Goal: Task Accomplishment & Management: Manage account settings

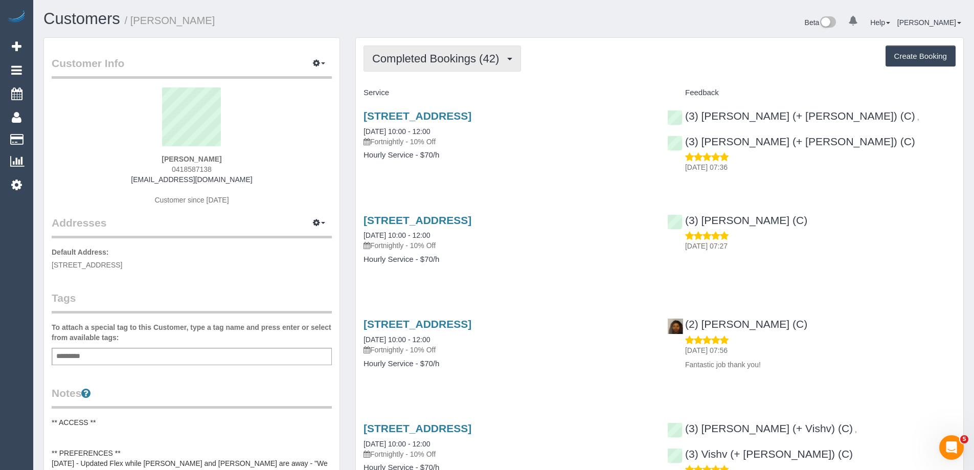
click at [470, 56] on span "Completed Bookings (42)" at bounding box center [438, 58] width 132 height 13
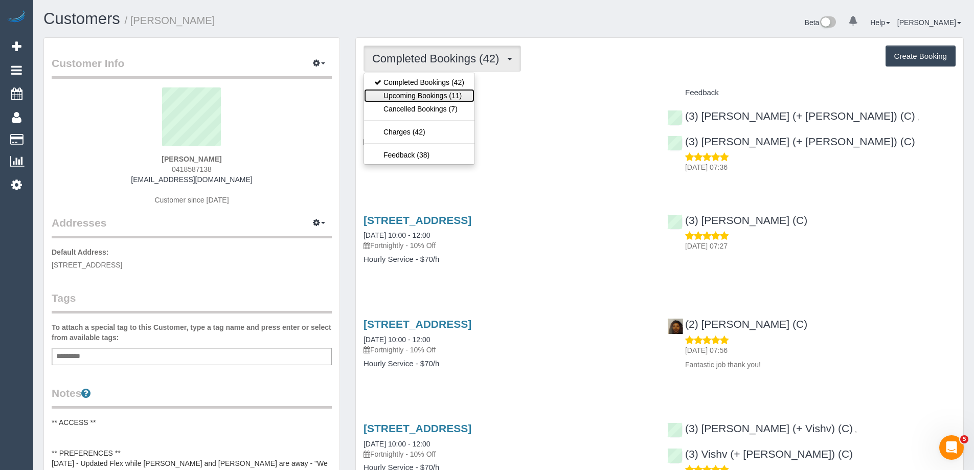
click at [460, 101] on link "Upcoming Bookings (11)" at bounding box center [419, 95] width 110 height 13
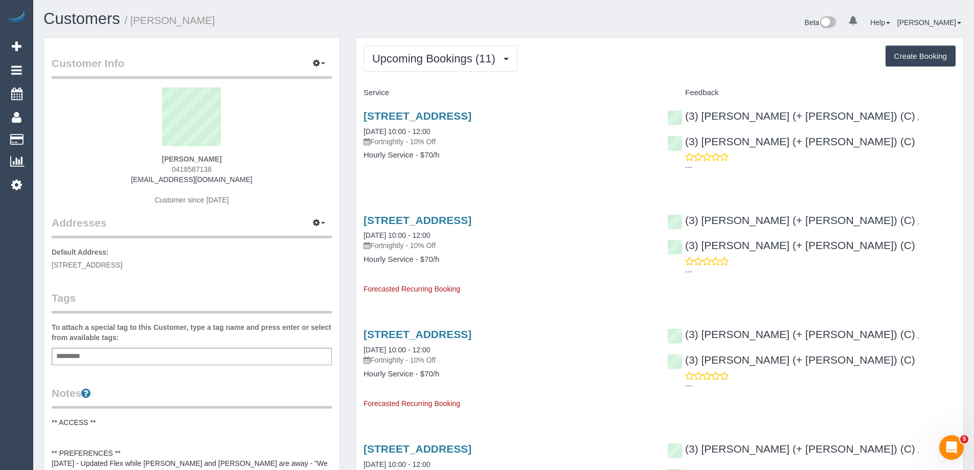
drag, startPoint x: 200, startPoint y: 161, endPoint x: 113, endPoint y: 161, distance: 86.9
click at [113, 161] on div "Nicola Martin 0418587138 nicross76@hotmail.com Customer since 2023" at bounding box center [192, 151] width 280 height 128
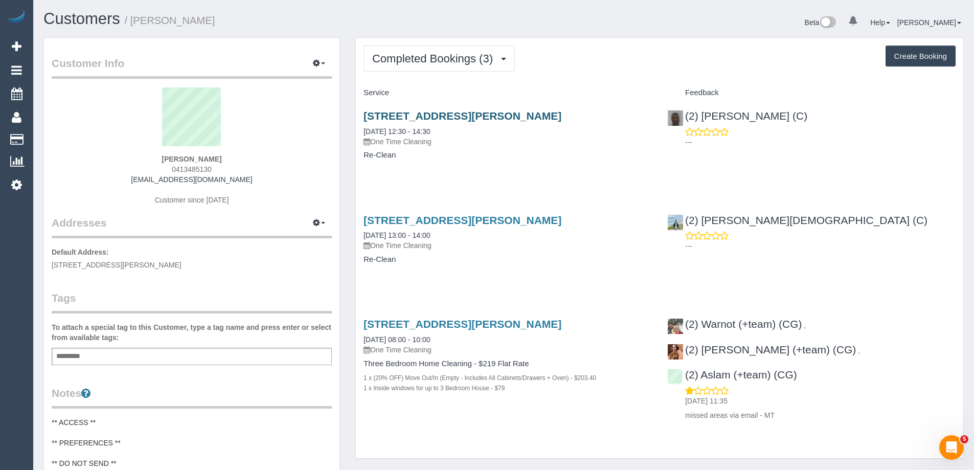
drag, startPoint x: 566, startPoint y: 115, endPoint x: 364, endPoint y: 118, distance: 202.5
click at [364, 118] on h3 "27 Richards Street, Coburg, VIC 3058" at bounding box center [508, 116] width 288 height 12
copy link "27 Richards Street, Coburg, VIC 3058"
click at [401, 61] on span "Completed Bookings (3)" at bounding box center [435, 58] width 126 height 13
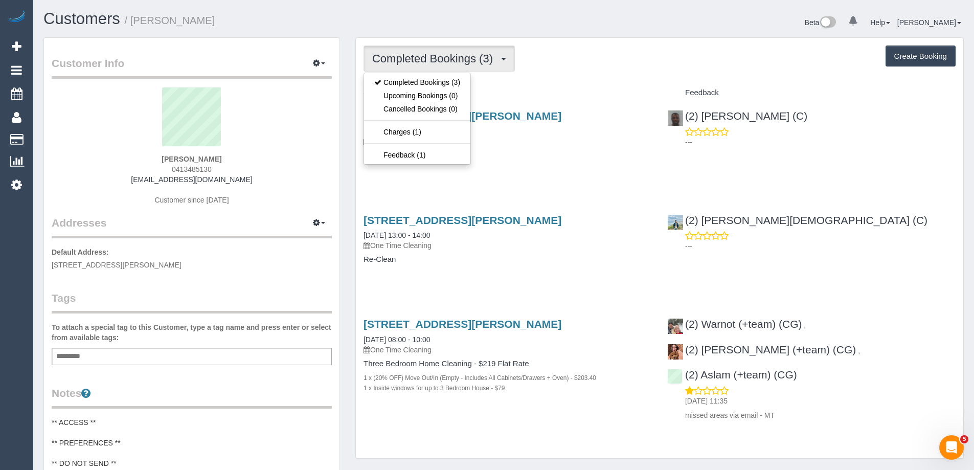
click at [538, 93] on h4 "Service" at bounding box center [508, 92] width 288 height 9
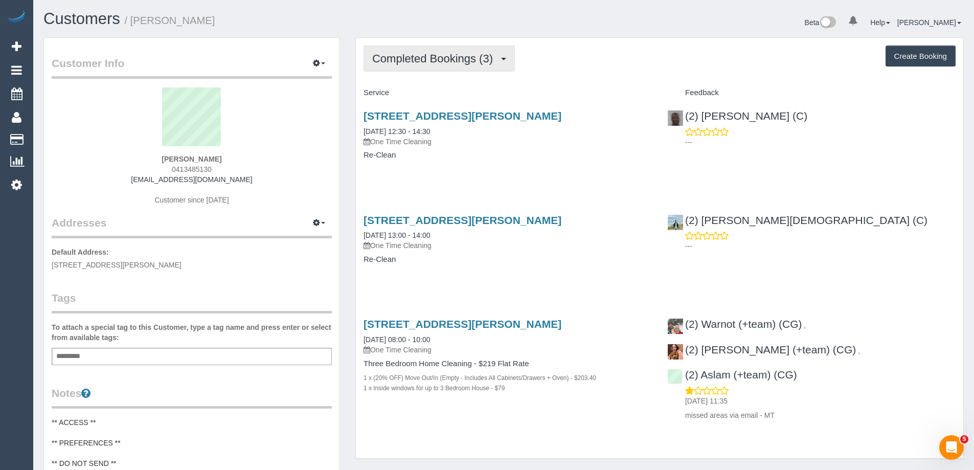
click at [474, 56] on span "Completed Bookings (3)" at bounding box center [435, 58] width 126 height 13
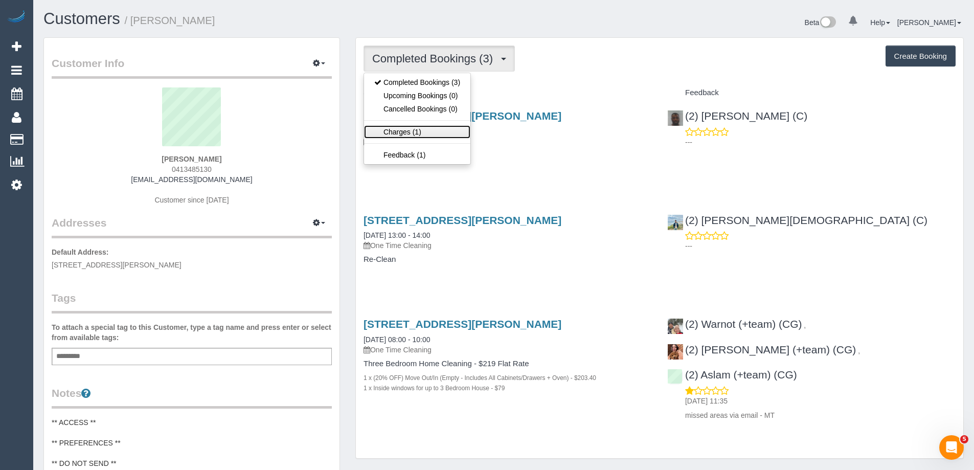
click at [432, 130] on link "Charges (1)" at bounding box center [417, 131] width 106 height 13
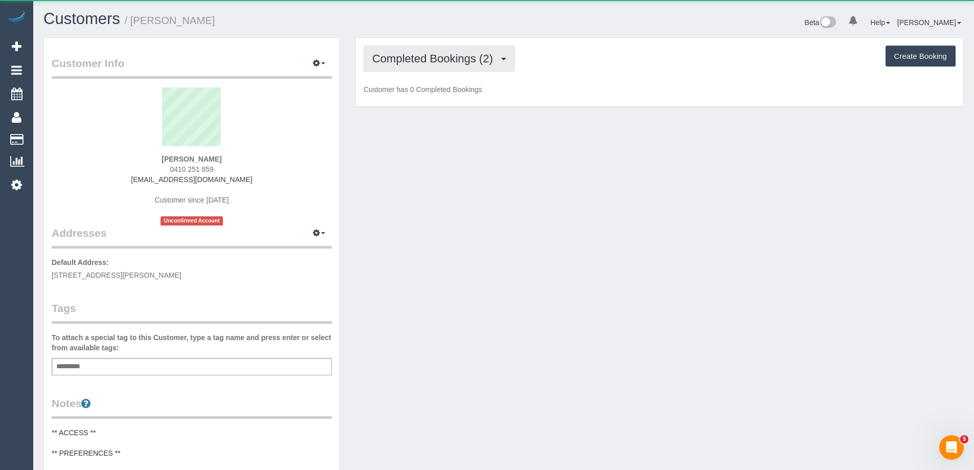
click at [431, 58] on span "Completed Bookings (2)" at bounding box center [435, 58] width 126 height 13
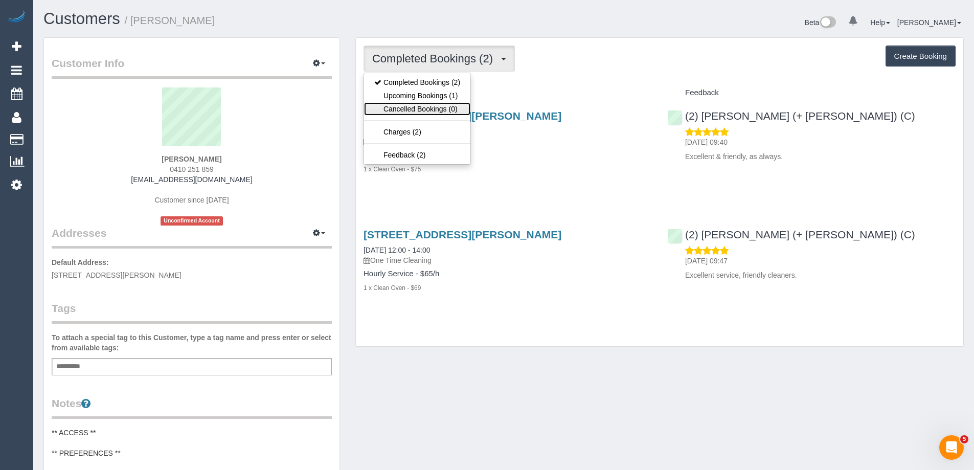
click at [440, 102] on link "Cancelled Bookings (0)" at bounding box center [417, 108] width 106 height 13
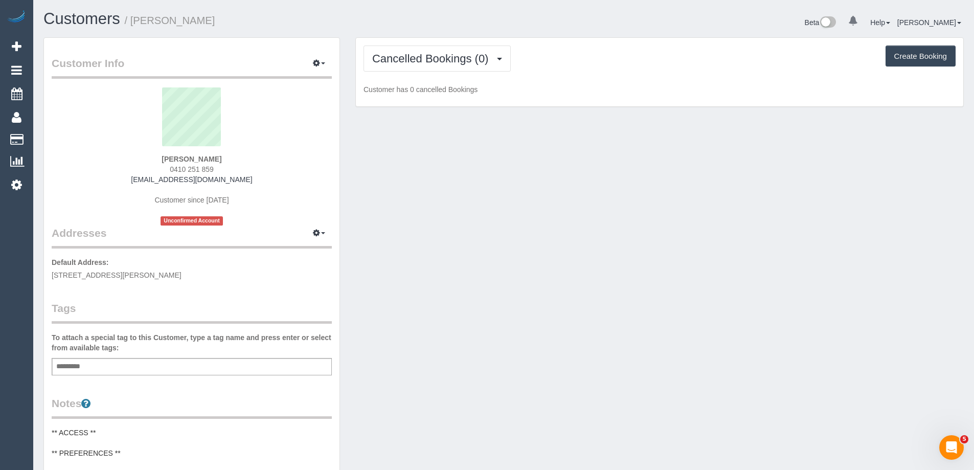
click at [448, 74] on div "Cancelled Bookings (0) Completed Bookings (2) Upcoming Bookings (1) Cancelled B…" at bounding box center [659, 72] width 607 height 69
click at [449, 65] on button "Cancelled Bookings (0)" at bounding box center [437, 59] width 147 height 26
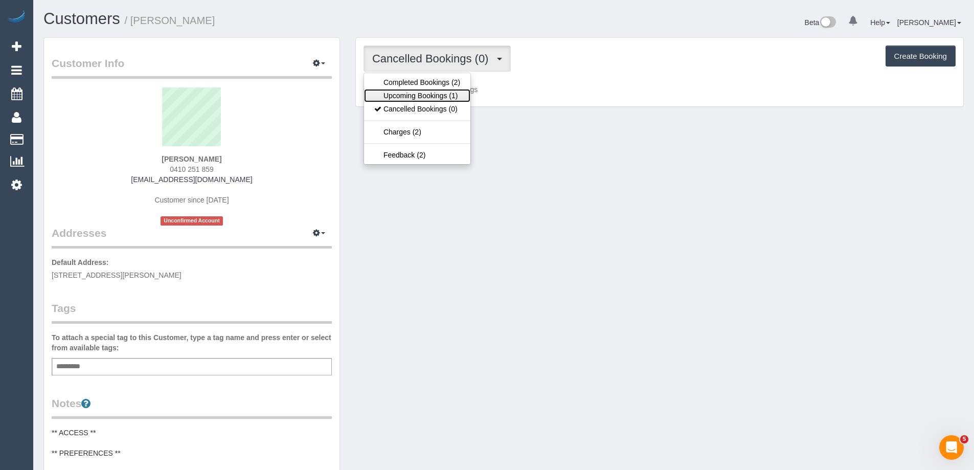
click at [444, 97] on link "Upcoming Bookings (1)" at bounding box center [417, 95] width 106 height 13
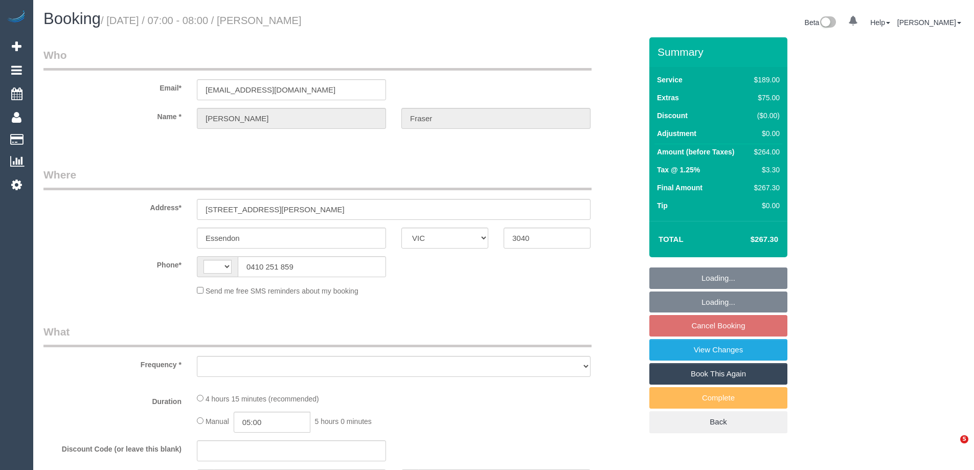
select select "VIC"
select select "string:AU"
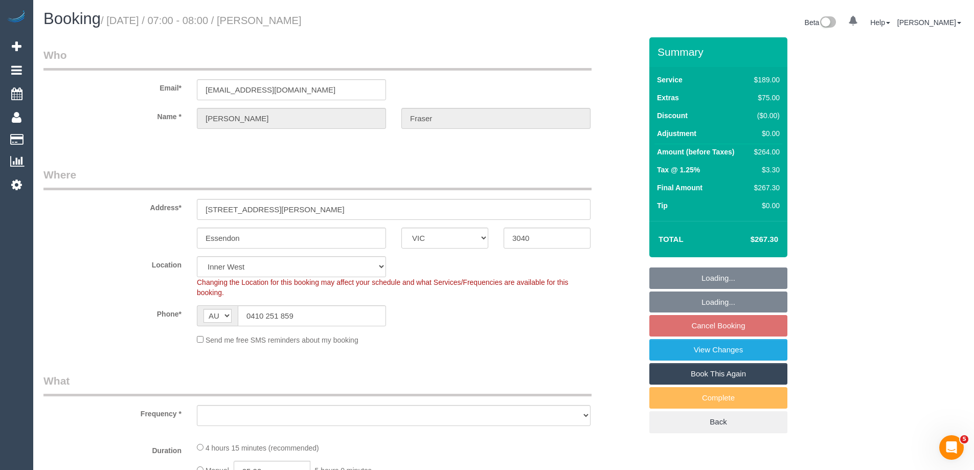
select select "string:stripe-pm_1Q7SXZ2GScqysDRVwAAqF6Ab"
select select "object:1461"
select select "spot1"
select select "number:28"
select select "number:14"
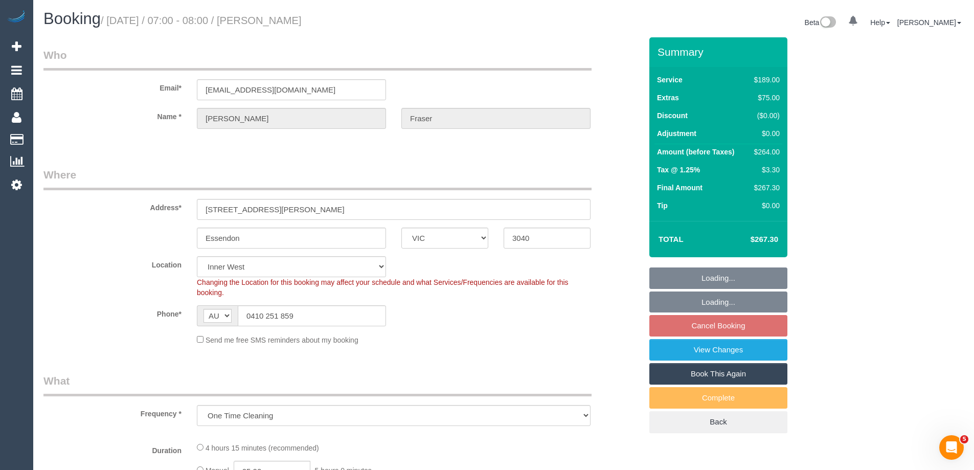
select select "number:19"
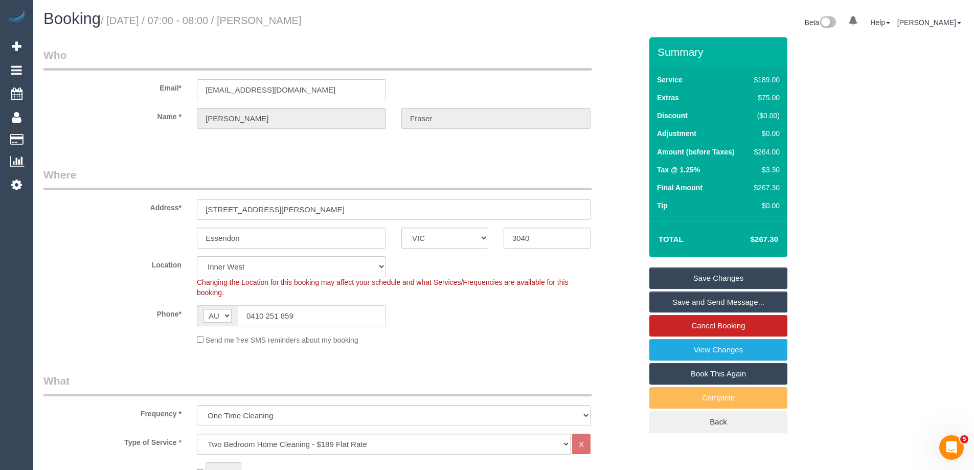
drag, startPoint x: 315, startPoint y: 310, endPoint x: 146, endPoint y: 308, distance: 169.8
click at [146, 308] on div "Phone* AF AL DZ AD AO AI AQ AG AR AM AW AU AT AZ BS BH BD BB BY BE BZ BJ BM BT …" at bounding box center [343, 315] width 614 height 21
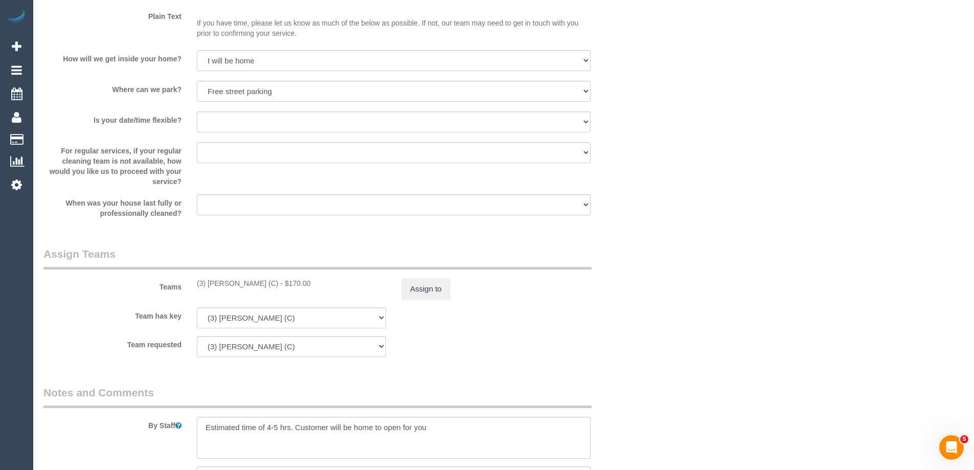
scroll to position [1432, 0]
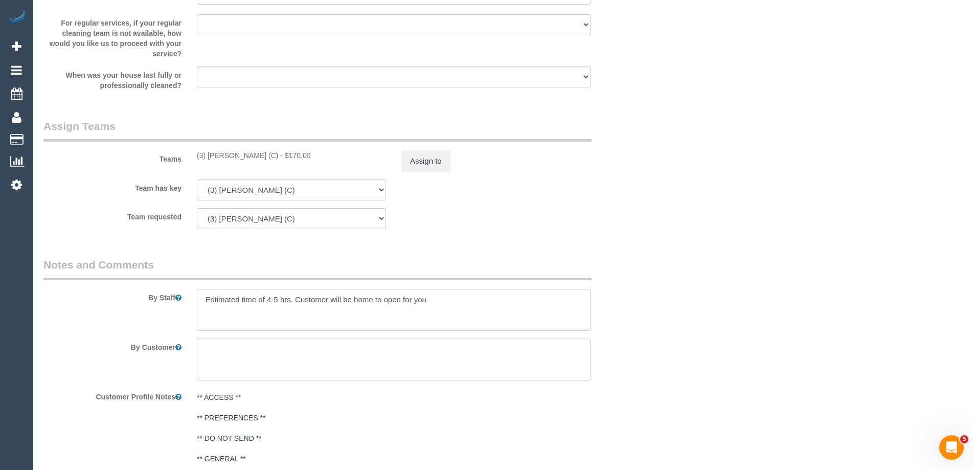
click at [495, 302] on textarea at bounding box center [394, 310] width 394 height 42
click at [552, 294] on textarea at bounding box center [394, 310] width 394 height 42
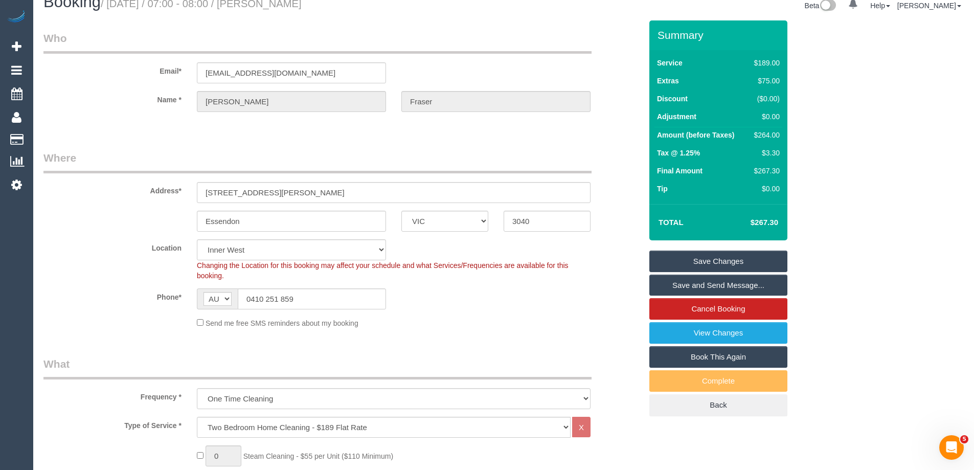
scroll to position [0, 0]
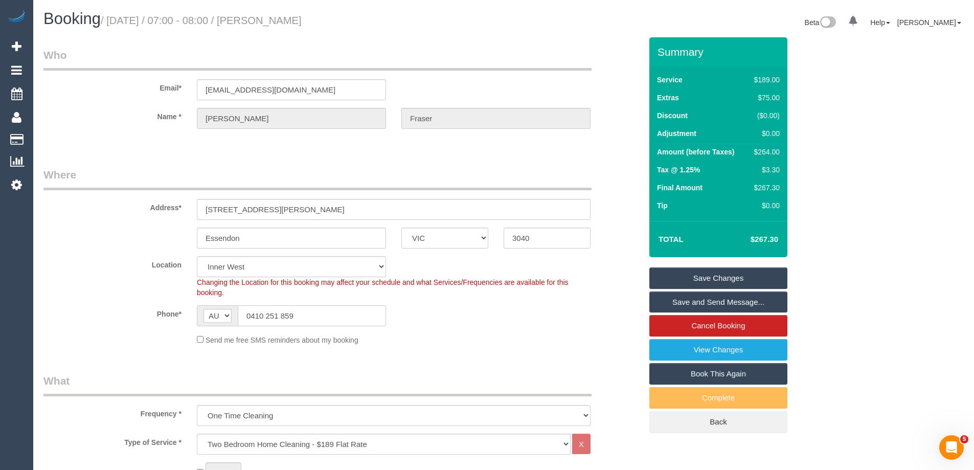
drag, startPoint x: 317, startPoint y: 315, endPoint x: 171, endPoint y: 302, distance: 146.3
click at [172, 303] on sui-booking-location "Location Office City East (North) East (South) Inner East Inner North (East) In…" at bounding box center [342, 300] width 598 height 89
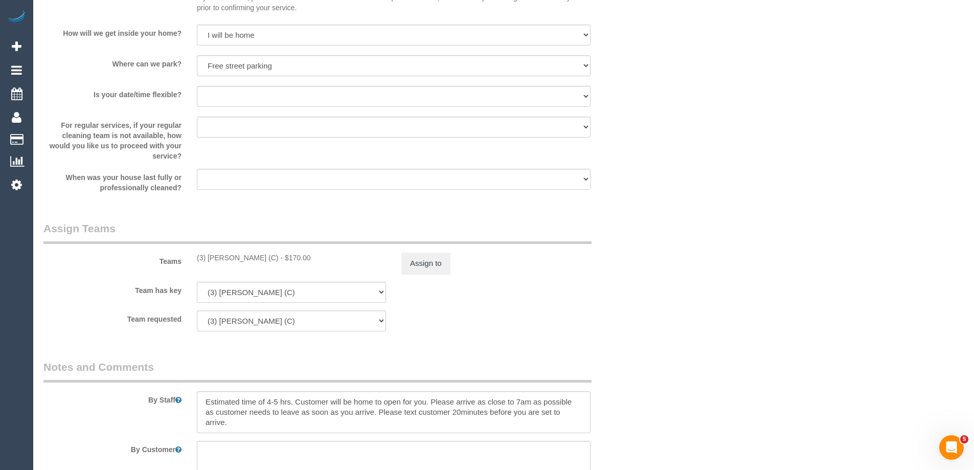
scroll to position [1636, 0]
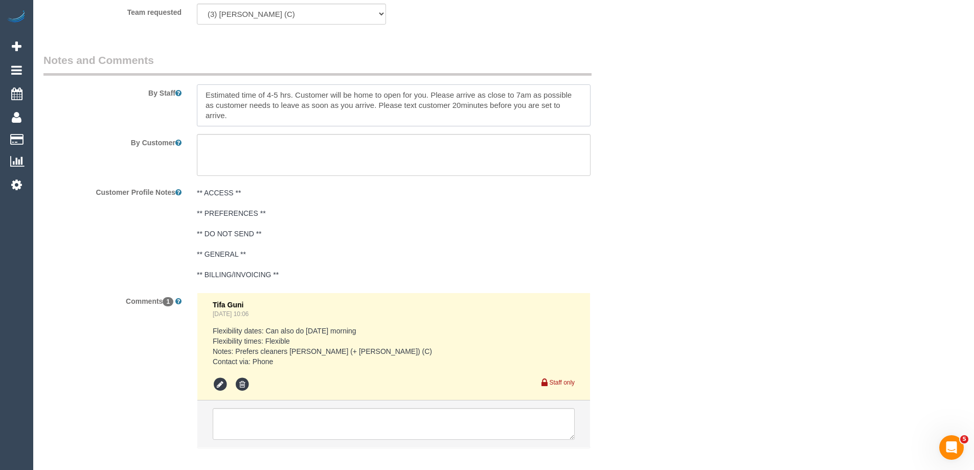
click at [278, 117] on textarea at bounding box center [394, 105] width 394 height 42
paste textarea "0410 251 859"
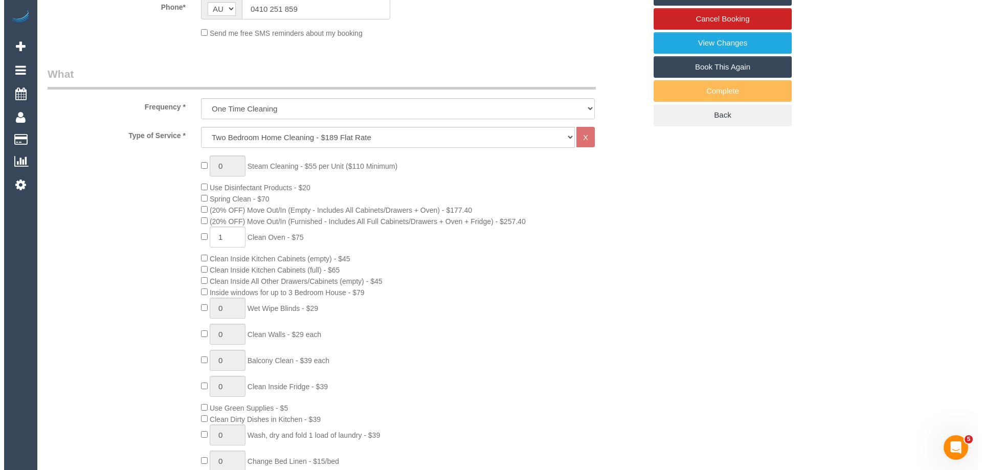
scroll to position [0, 0]
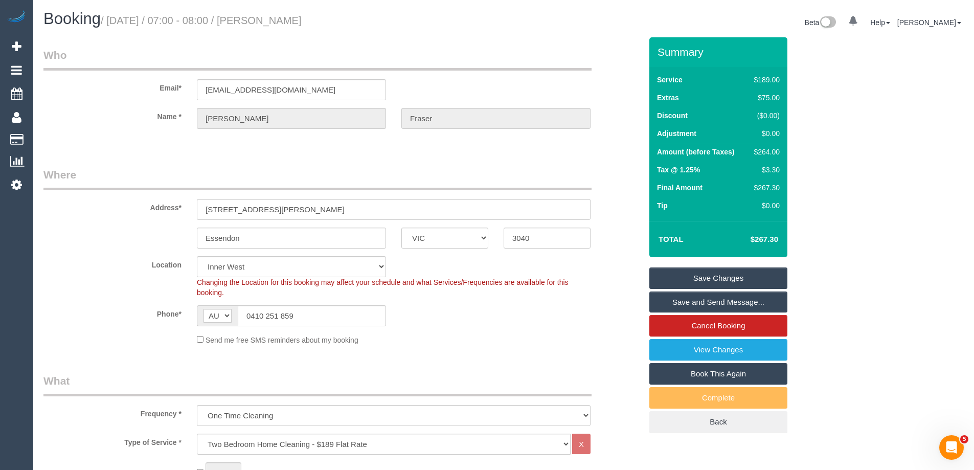
type textarea "Estimated time of 4-5 hrs. Customer will be home to open for you. Please arrive…"
click at [727, 274] on link "Save Changes" at bounding box center [718, 277] width 138 height 21
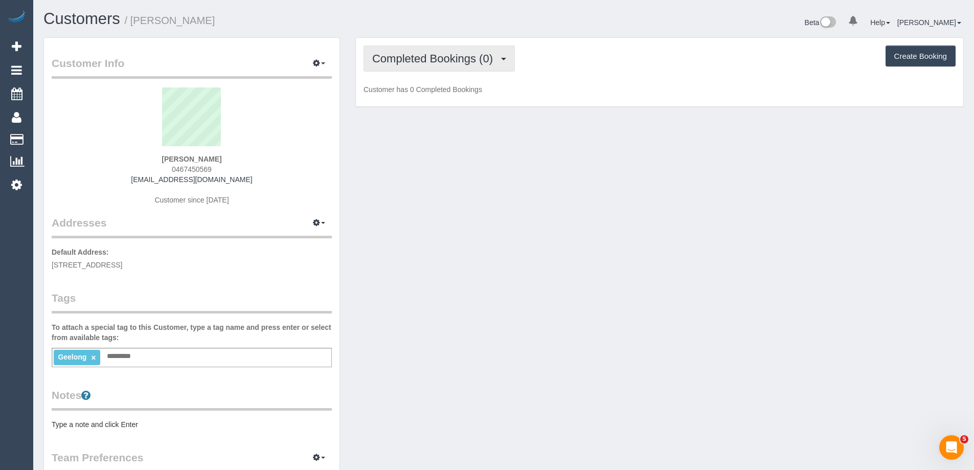
click at [446, 60] on span "Completed Bookings (0)" at bounding box center [435, 58] width 126 height 13
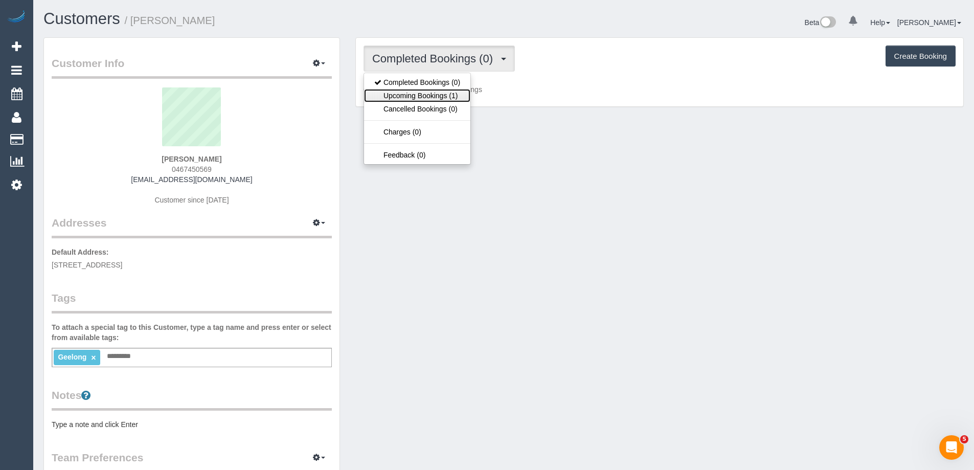
click at [451, 93] on link "Upcoming Bookings (1)" at bounding box center [417, 95] width 106 height 13
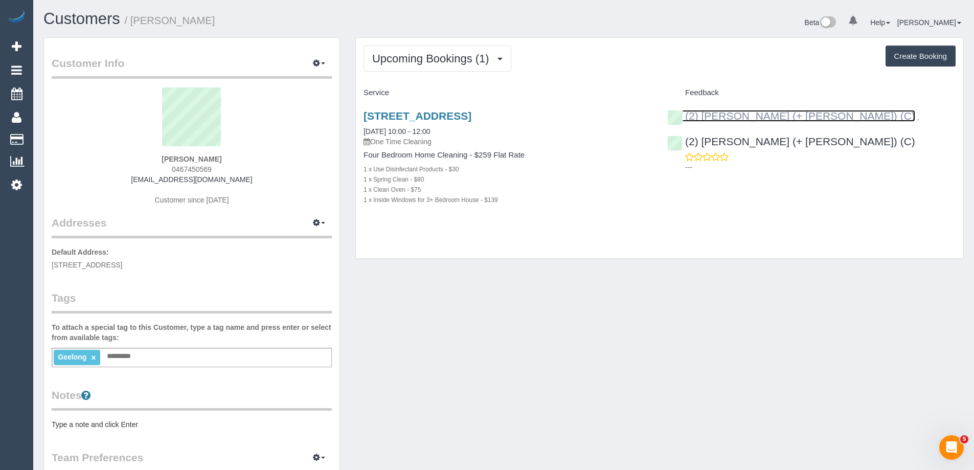
click at [765, 114] on link "(2) Chirag (+ Shachi) (C)" at bounding box center [791, 116] width 248 height 12
drag, startPoint x: 223, startPoint y: 170, endPoint x: 158, endPoint y: 170, distance: 65.5
click at [158, 170] on div "David Flood 0467450569 floodee@icloud.com Customer since 2025" at bounding box center [192, 151] width 280 height 128
copy span "0467450569"
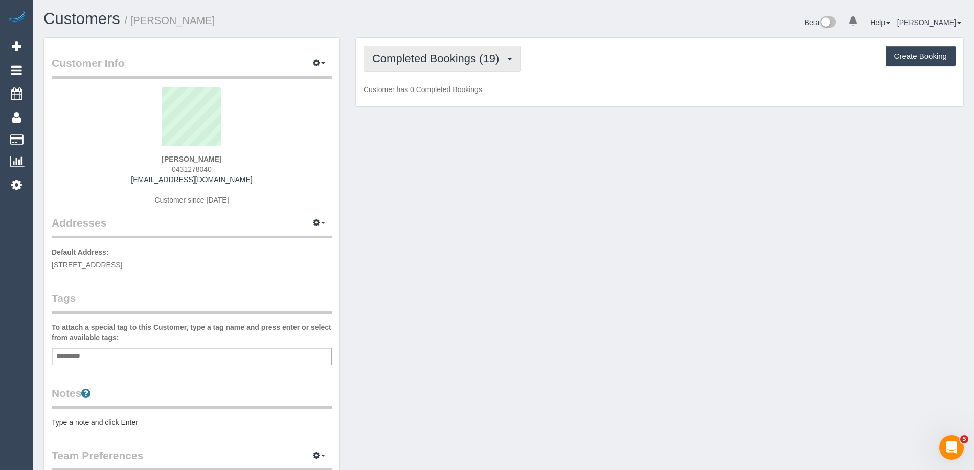
click at [436, 58] on span "Completed Bookings (19)" at bounding box center [438, 58] width 132 height 13
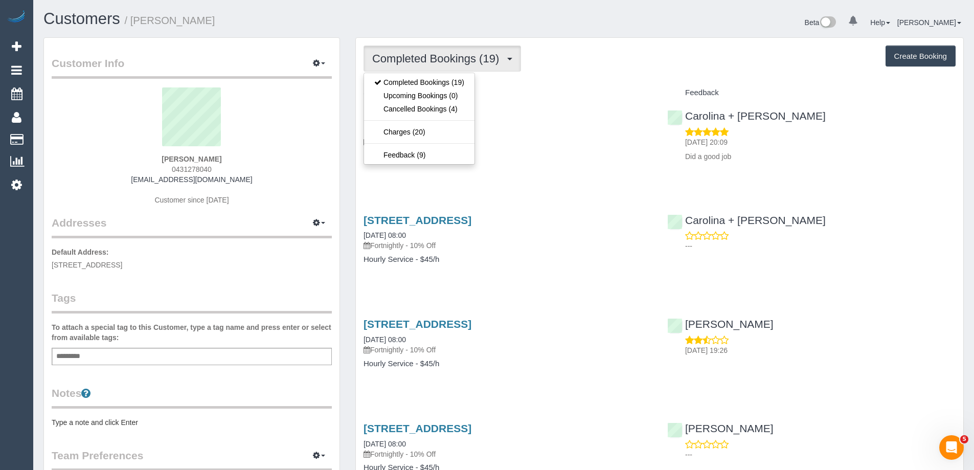
click at [491, 176] on div "[STREET_ADDRESS] [DATE] 08:00 Fortnightly - 10% Off Hourly Service - $45/h" at bounding box center [508, 140] width 304 height 79
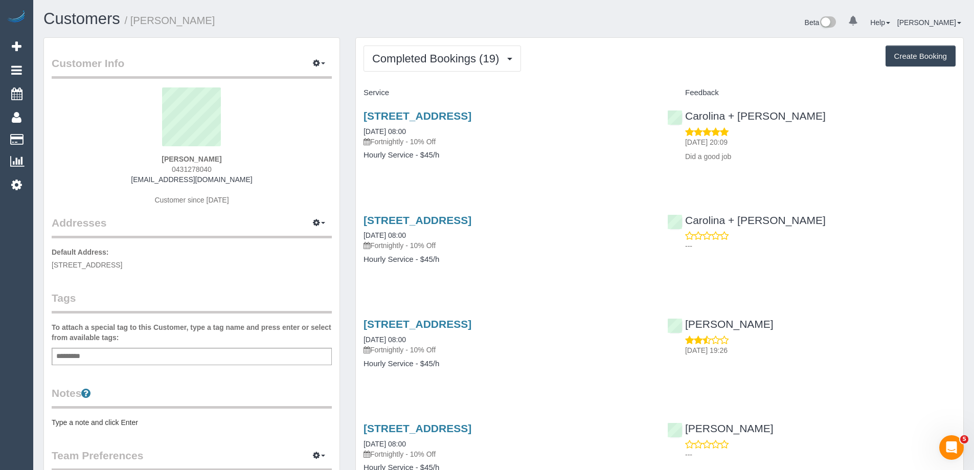
drag, startPoint x: 222, startPoint y: 169, endPoint x: 121, endPoint y: 170, distance: 101.3
click at [121, 170] on div "Fiona Morgan 0431278040 chimayandjake@bigpond.com Customer since 2017" at bounding box center [192, 151] width 280 height 128
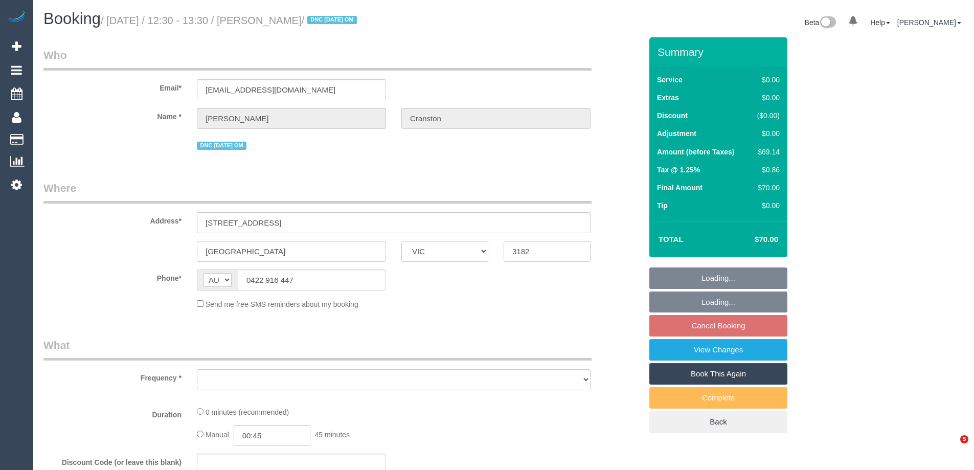
select select "VIC"
select select "object:580"
select select "string:stripe-pm_1S4vde2GScqysDRV2Izijv1z"
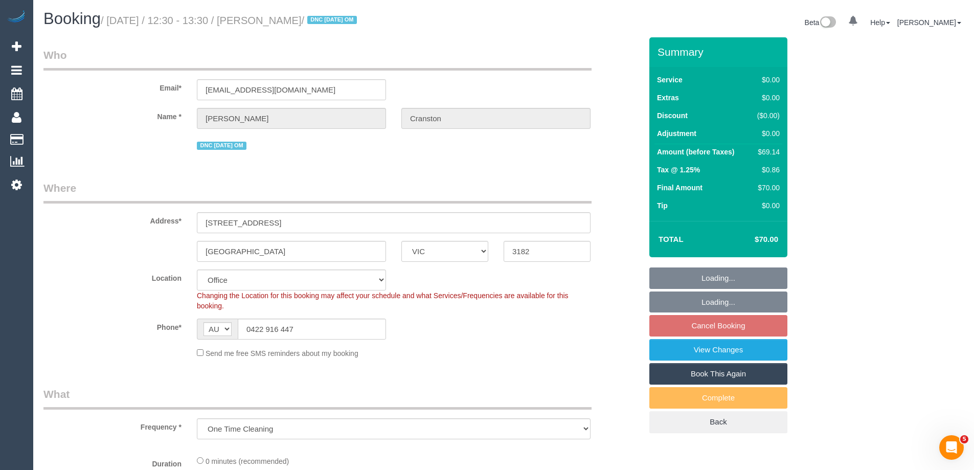
select select "object:644"
select select "number:28"
select select "number:14"
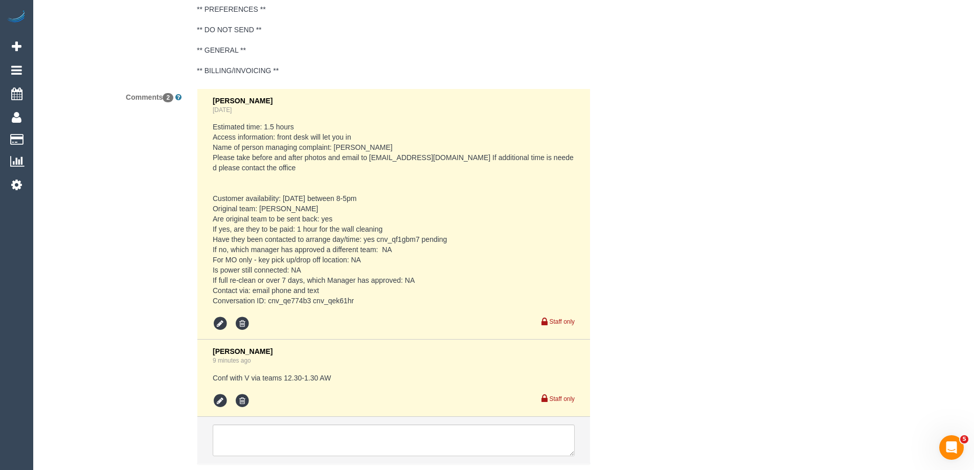
scroll to position [1810, 0]
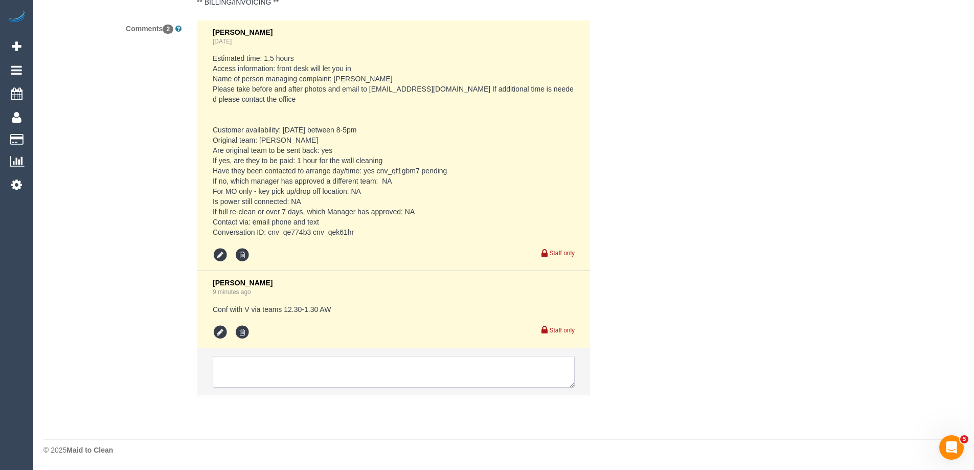
click at [295, 378] on textarea at bounding box center [394, 372] width 362 height 32
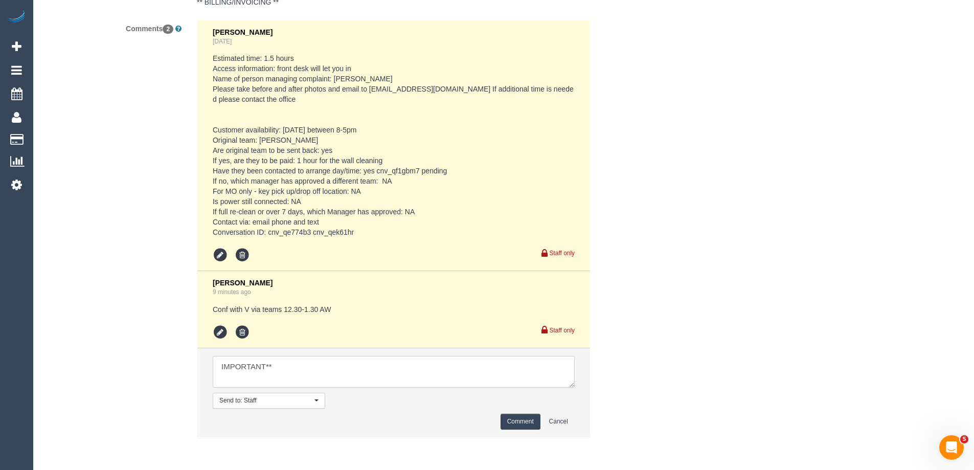
paste textarea "12.30-1.30pm"
click at [323, 358] on textarea at bounding box center [394, 372] width 362 height 32
paste textarea "If the walls need a little more or less time to complete, happy to approve. Say…"
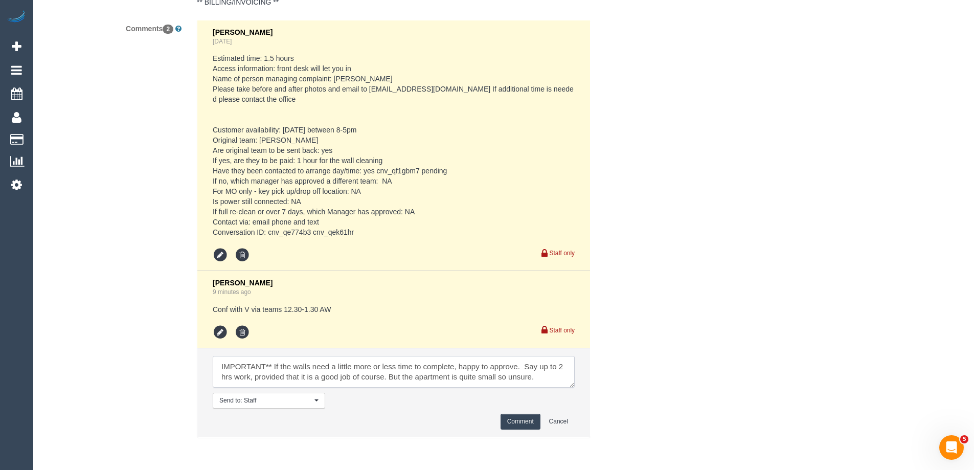
type textarea "IMPORTANT** If the walls need a little more or less time to complete, happy to …"
click at [535, 419] on button "Comment" at bounding box center [521, 422] width 40 height 16
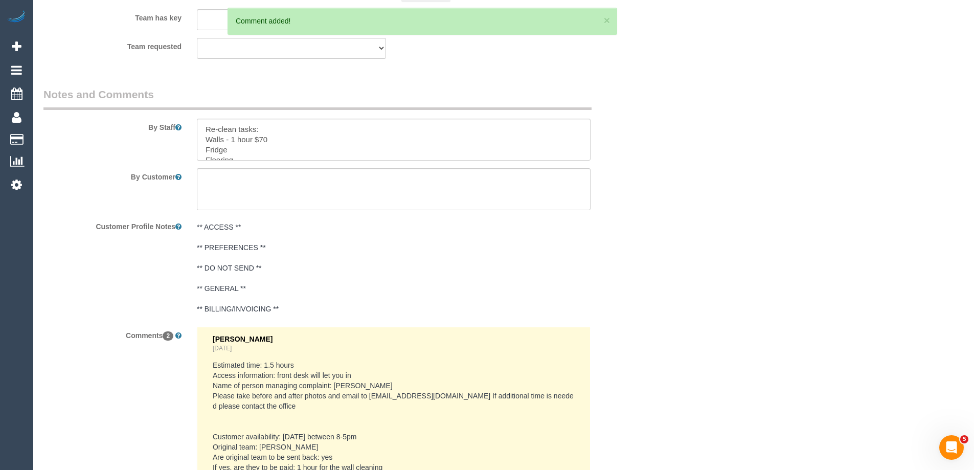
scroll to position [1452, 0]
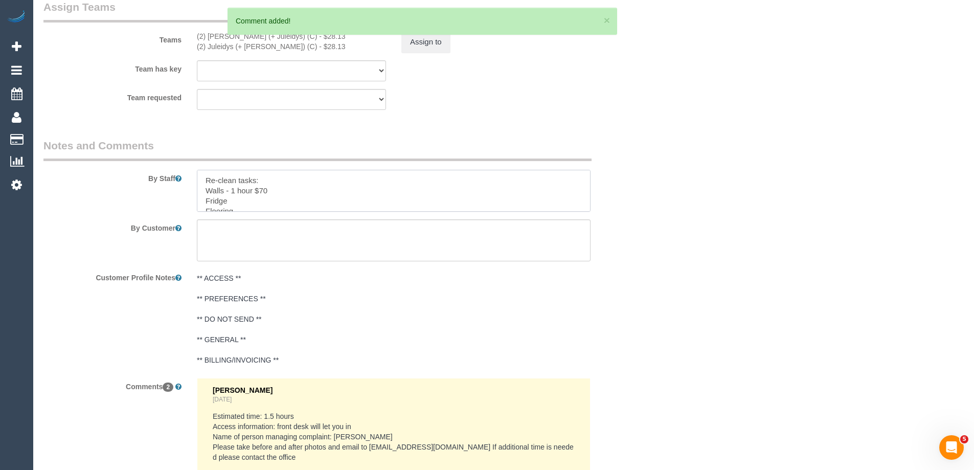
click at [291, 192] on textarea at bounding box center [394, 191] width 394 height 42
paste textarea "If the walls need a little more or less time to complete, happy to approve. Say…"
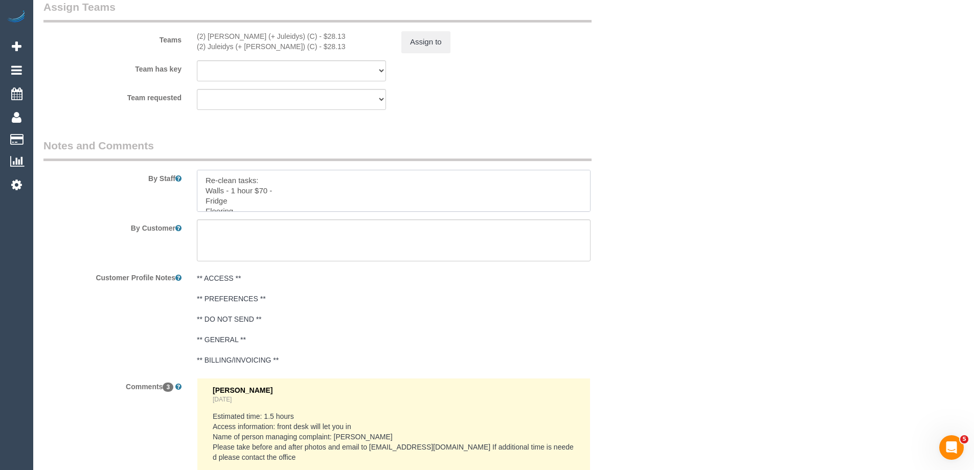
type textarea "Re-clean tasks: Walls - 1 hour $70 - Fridge Flooring Doors"
click at [314, 239] on textarea at bounding box center [394, 240] width 394 height 42
paste textarea "If the walls need a little more or less time to complete, happy to approve. Say…"
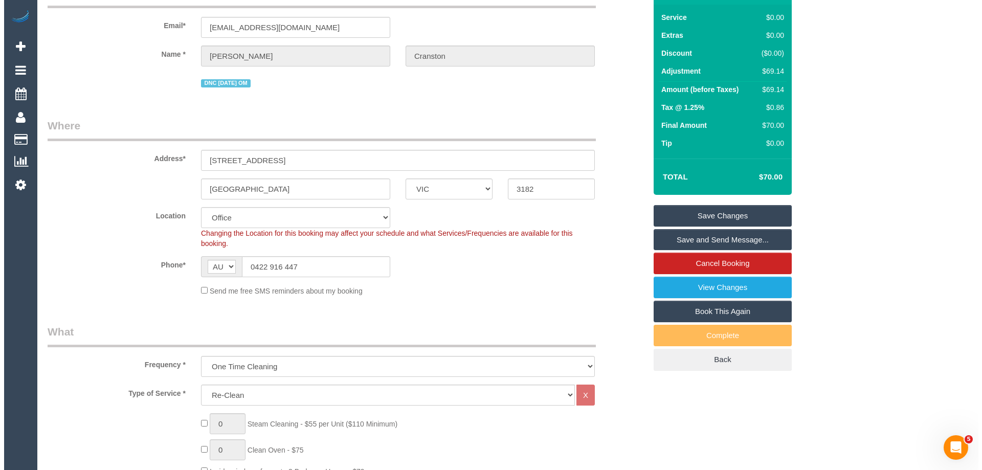
scroll to position [0, 0]
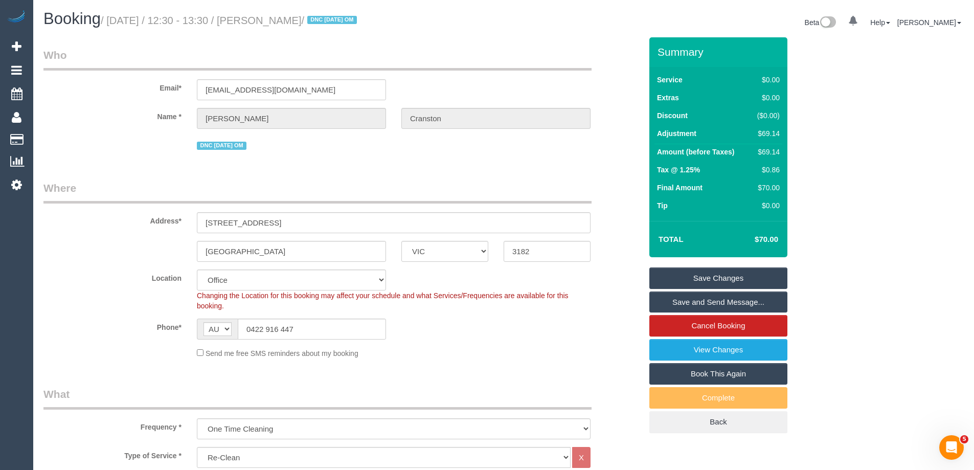
type textarea "If the walls need a little more or less time to complete, happy to approve. Say…"
click at [741, 276] on link "Save Changes" at bounding box center [718, 277] width 138 height 21
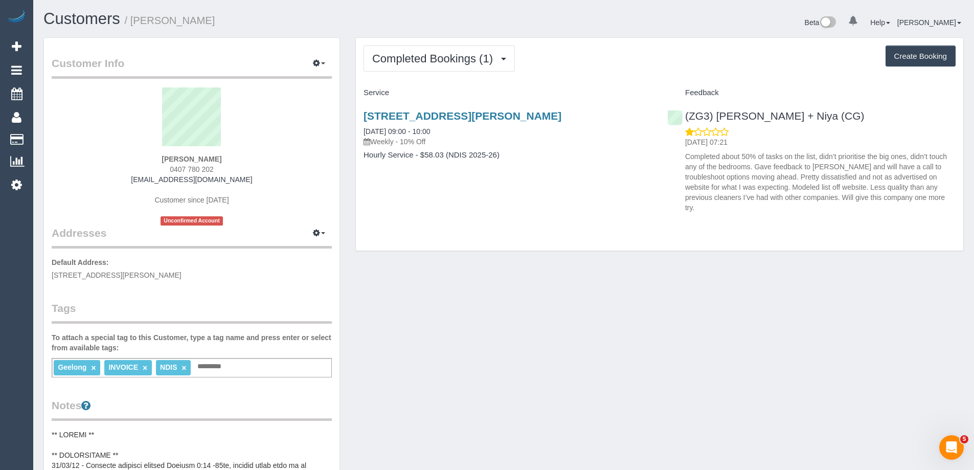
drag, startPoint x: 231, startPoint y: 169, endPoint x: 60, endPoint y: 173, distance: 171.3
click at [100, 166] on div "[PERSON_NAME] 0407 780 202 [EMAIL_ADDRESS][DOMAIN_NAME] Customer since [DATE] U…" at bounding box center [192, 156] width 280 height 138
copy span "0407 780 202"
click at [449, 51] on button "Completed Bookings (1)" at bounding box center [439, 59] width 151 height 26
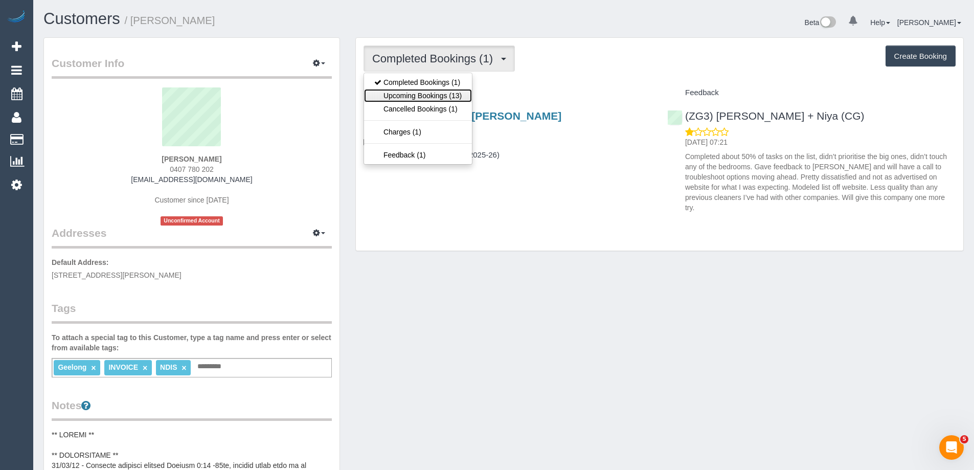
click at [446, 93] on link "Upcoming Bookings (13)" at bounding box center [418, 95] width 108 height 13
